Goal: Book appointment/travel/reservation

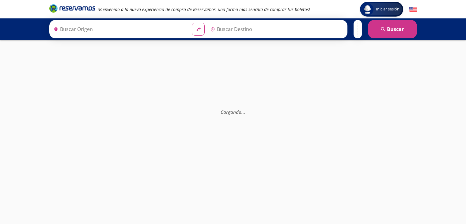
type input "Santiago de Querétaro, [GEOGRAPHIC_DATA]"
type input "[GEOGRAPHIC_DATA], [GEOGRAPHIC_DATA]"
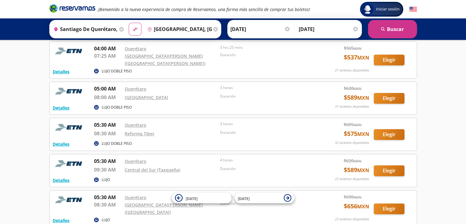
scroll to position [153, 0]
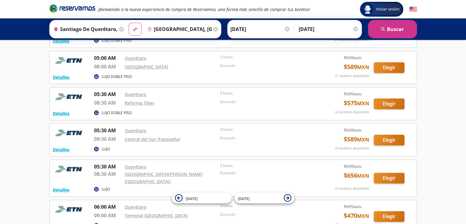
click at [323, 106] on div "Detalles LUJO DOBLE PISO 05:30 AM Querétaro 08:30 AM Reforma Tiber 3 horas Dura…" at bounding box center [233, 103] width 361 height 26
click at [383, 106] on button "Elegir" at bounding box center [389, 103] width 31 height 11
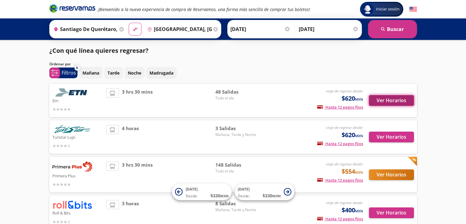
click at [397, 99] on button "Ver Horarios" at bounding box center [391, 100] width 45 height 11
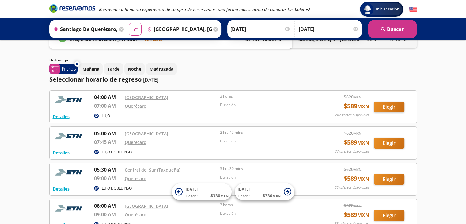
scroll to position [31, 0]
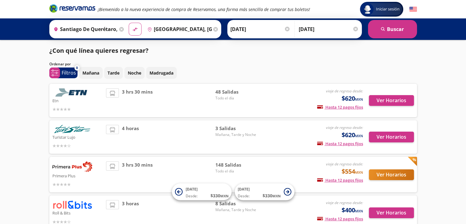
click at [202, 135] on div "4 horas" at bounding box center [160, 137] width 109 height 24
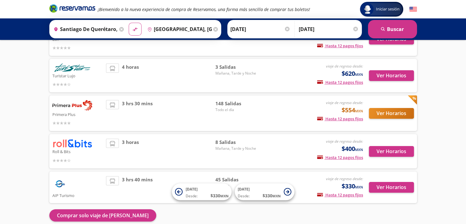
scroll to position [89, 0]
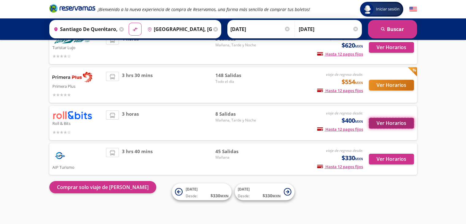
click at [406, 125] on button "Ver Horarios" at bounding box center [391, 123] width 45 height 11
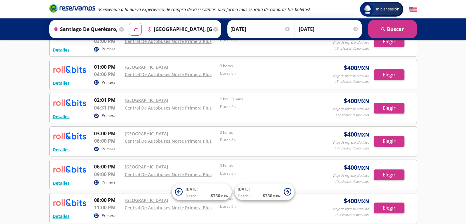
scroll to position [184, 0]
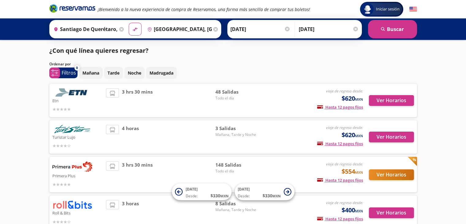
scroll to position [31, 0]
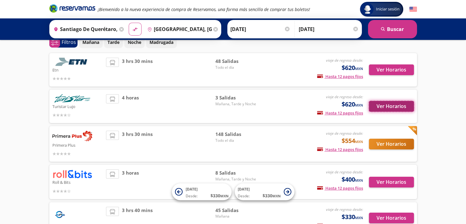
click at [391, 107] on button "Ver Horarios" at bounding box center [391, 106] width 45 height 11
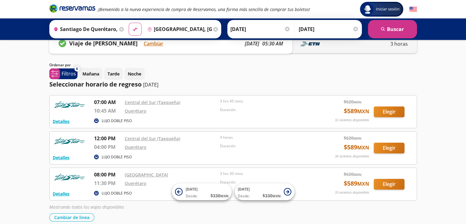
scroll to position [31, 0]
